Goal: Information Seeking & Learning: Learn about a topic

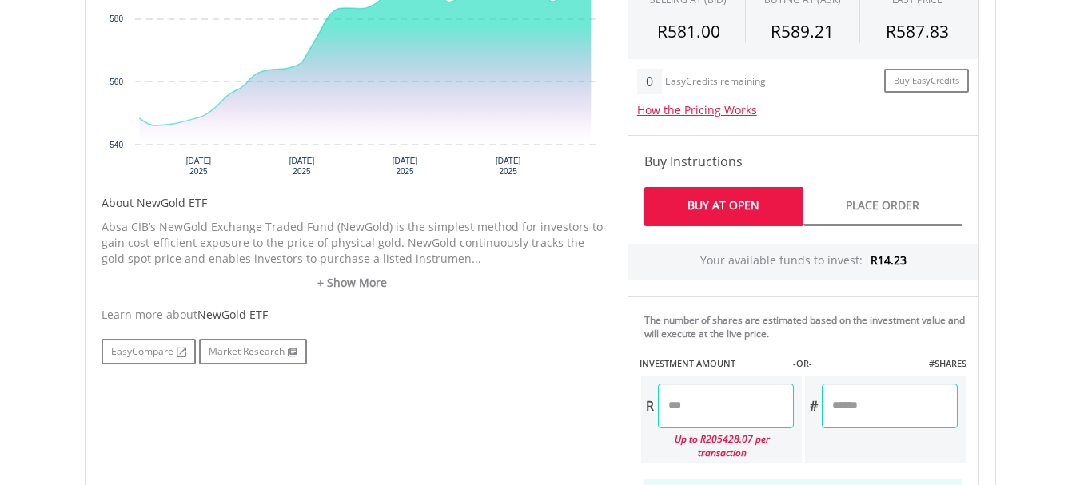
scroll to position [674, 0]
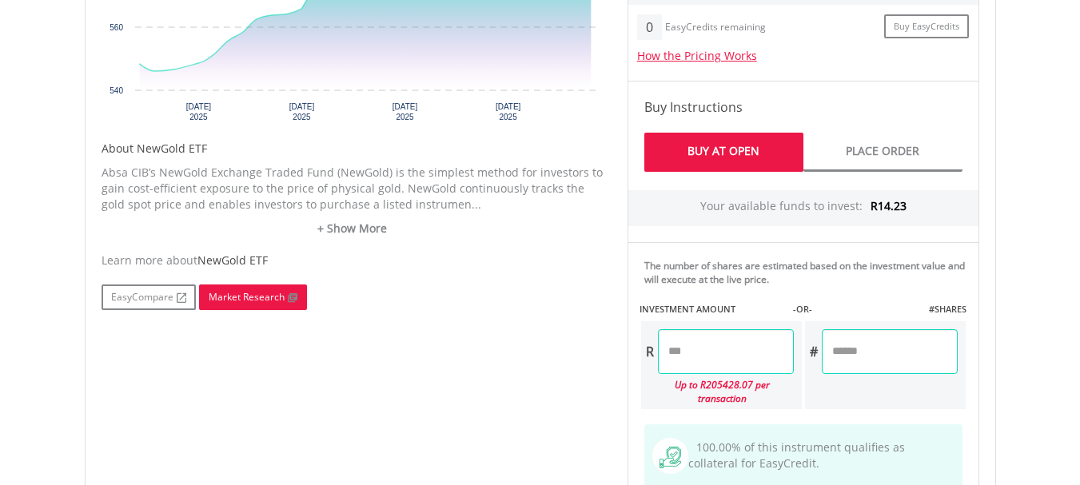
click at [269, 301] on link "Market Research" at bounding box center [253, 298] width 108 height 26
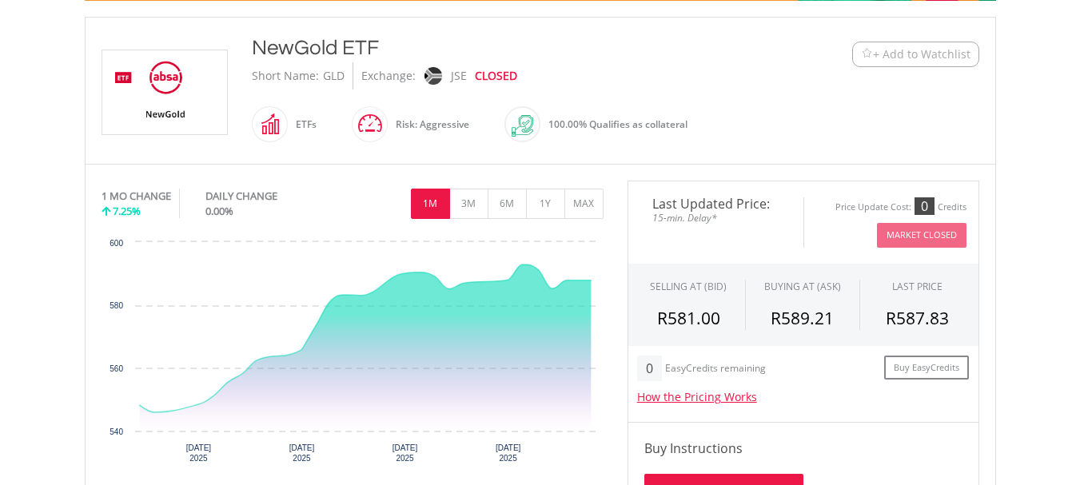
scroll to position [332, 0]
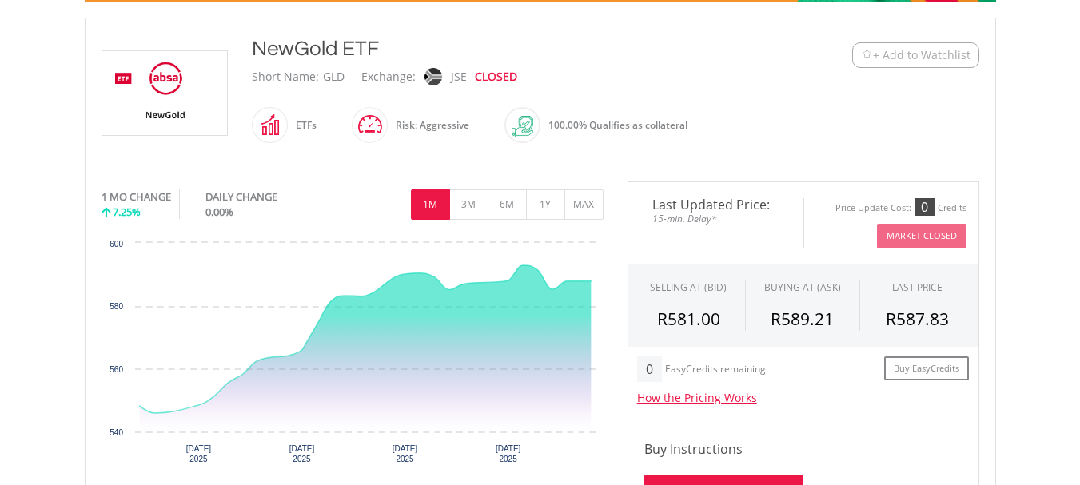
drag, startPoint x: 323, startPoint y: 77, endPoint x: 347, endPoint y: 73, distance: 24.3
click at [347, 73] on div "GLD" at bounding box center [336, 76] width 34 height 27
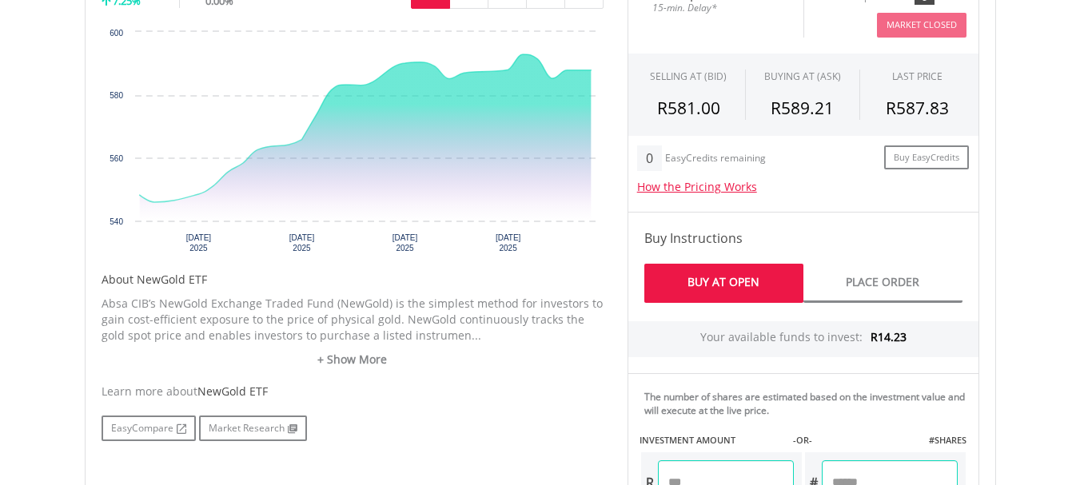
scroll to position [541, 0]
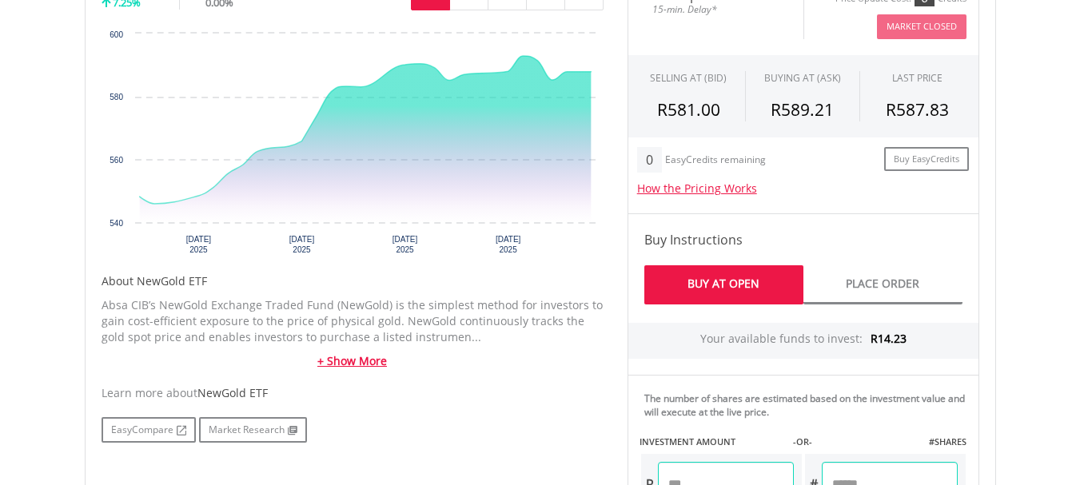
click at [353, 356] on link "+ Show More" at bounding box center [353, 361] width 502 height 16
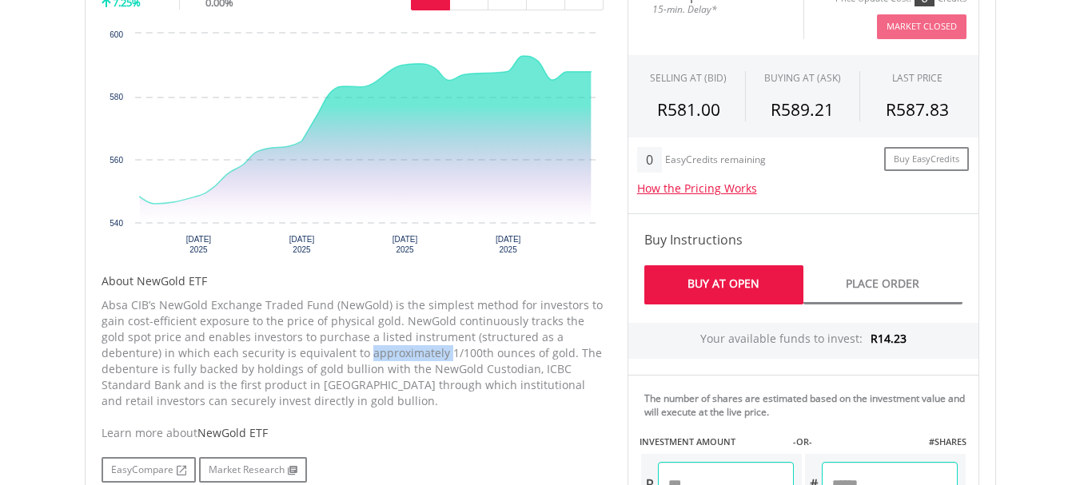
click at [353, 356] on p "Absa CIB’s NewGold Exchange Traded Fund (NewGold) is the simplest method for in…" at bounding box center [353, 353] width 502 height 112
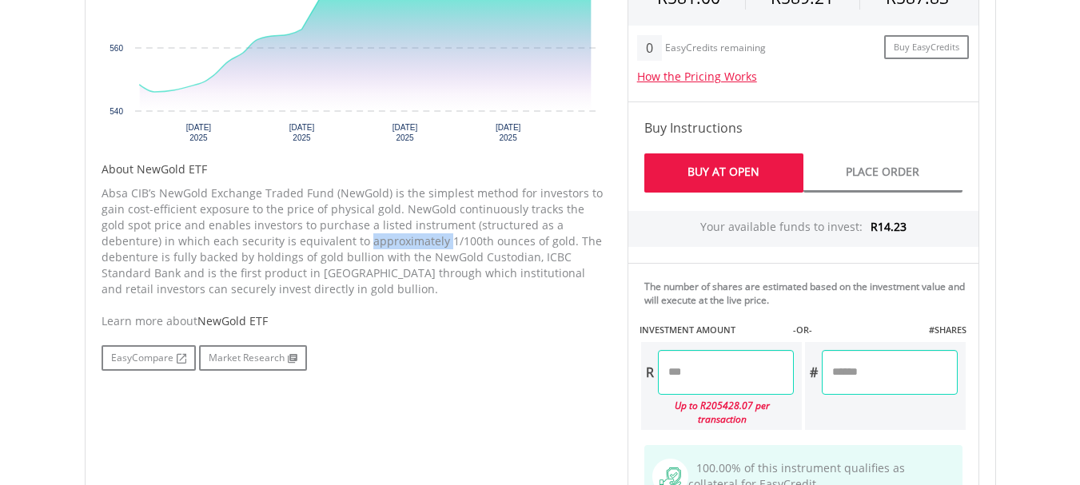
scroll to position [0, 0]
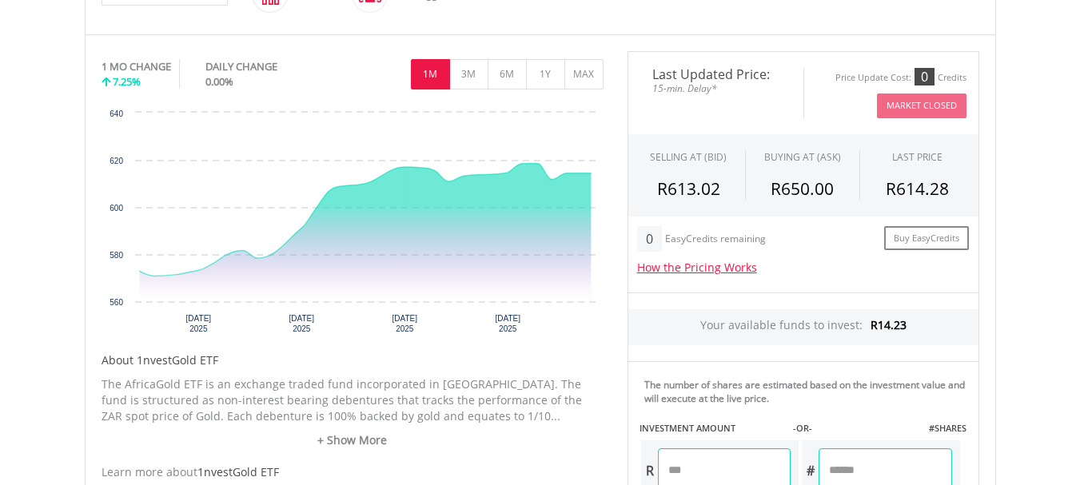
scroll to position [440, 0]
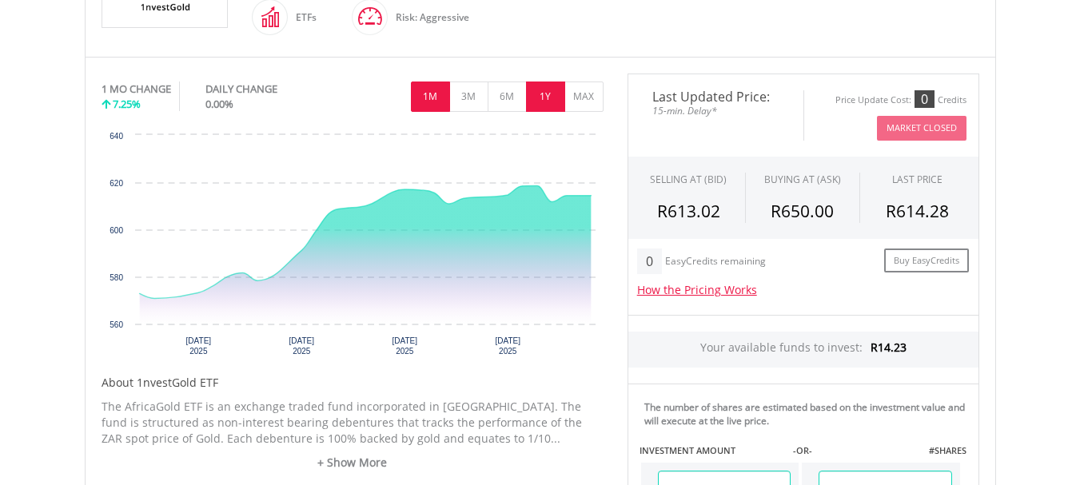
click at [536, 102] on button "1Y" at bounding box center [545, 97] width 39 height 30
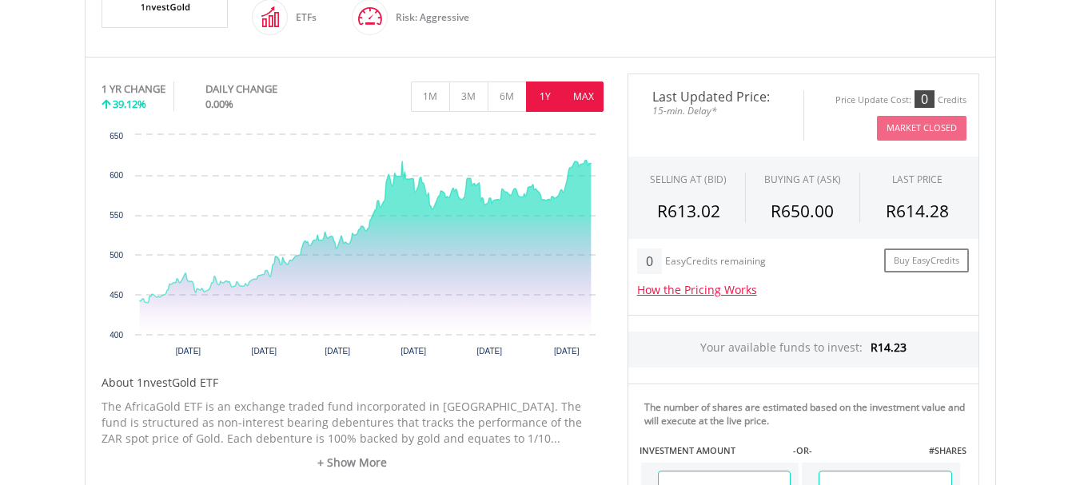
click at [596, 94] on button "MAX" at bounding box center [583, 97] width 39 height 30
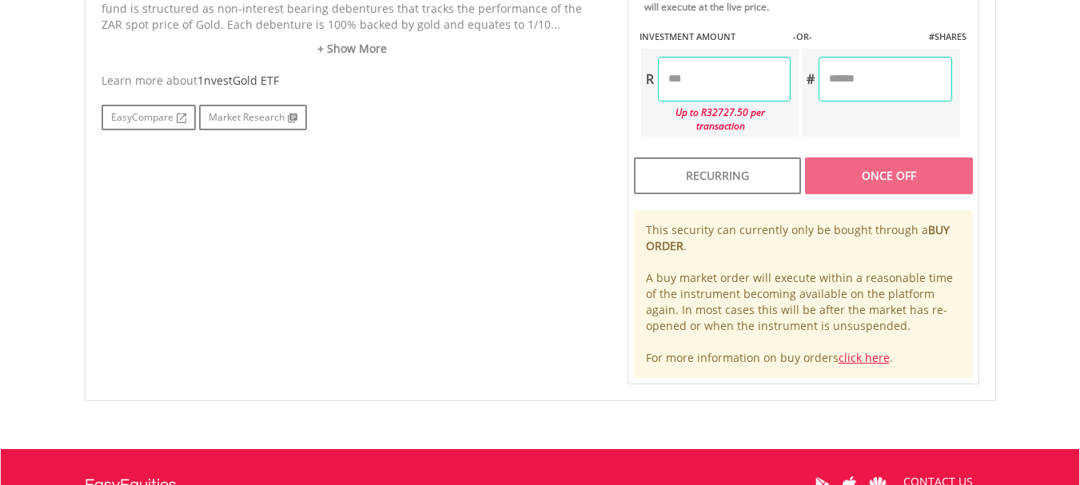
scroll to position [855, 0]
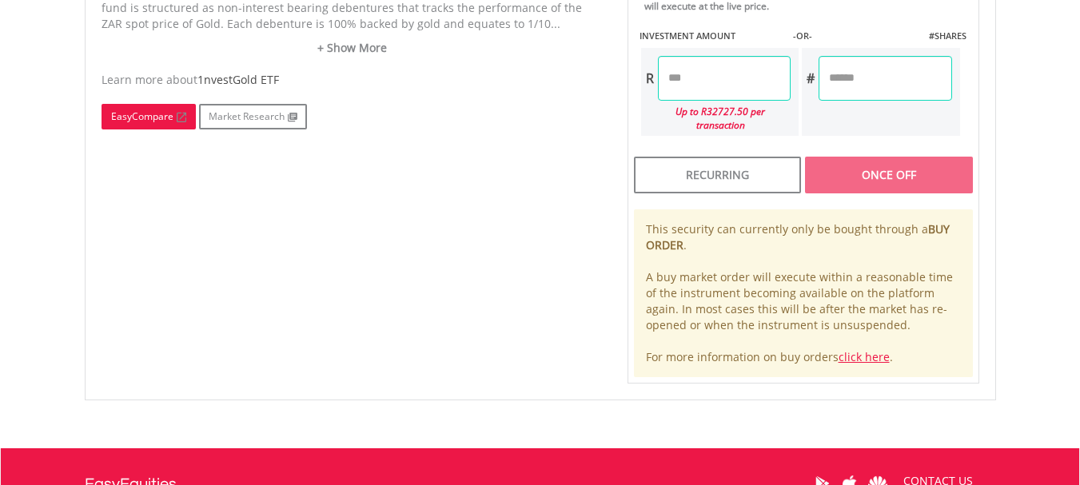
click at [119, 123] on link "EasyCompare" at bounding box center [149, 117] width 94 height 26
